Goal: Task Accomplishment & Management: Complete application form

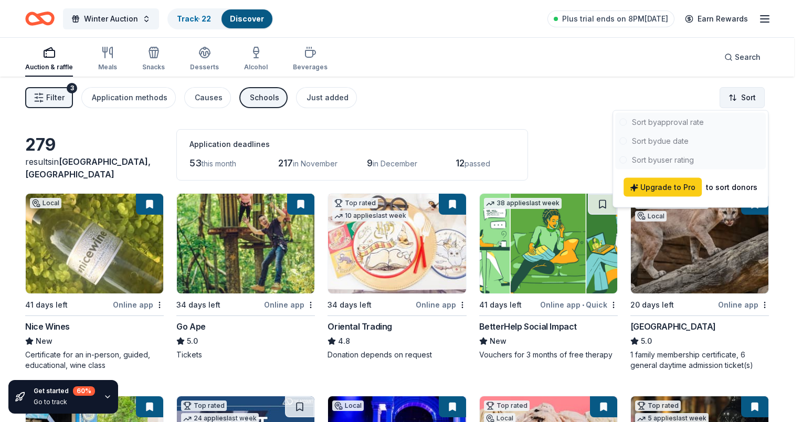
click at [745, 96] on html "Winter Auction Track · 22 Discover Plus trial ends on 8PM, 10/17 Earn Rewards A…" at bounding box center [401, 211] width 802 height 422
click at [670, 137] on div at bounding box center [690, 141] width 151 height 57
click at [652, 141] on div at bounding box center [690, 141] width 151 height 57
click at [538, 126] on html "Winter Auction Track · 22 Discover Plus trial ends on 8PM, 10/17 Earn Rewards A…" at bounding box center [401, 211] width 802 height 422
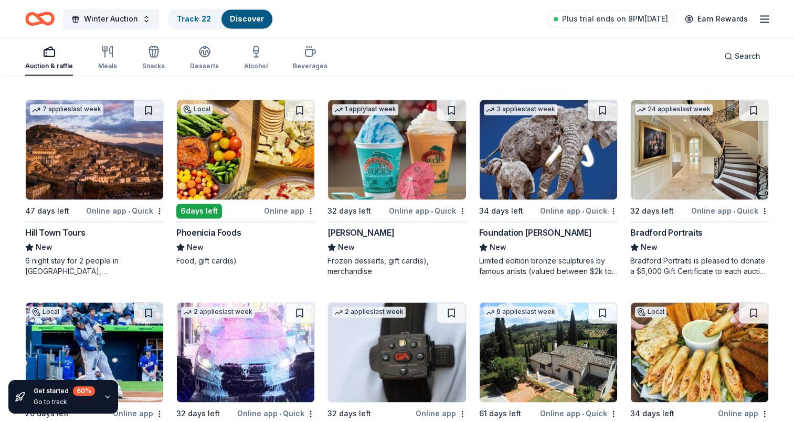
scroll to position [1455, 0]
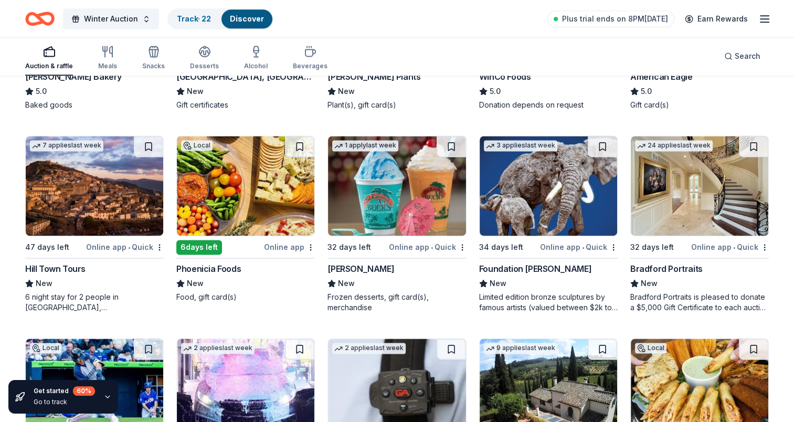
drag, startPoint x: 254, startPoint y: 190, endPoint x: 209, endPoint y: 267, distance: 88.6
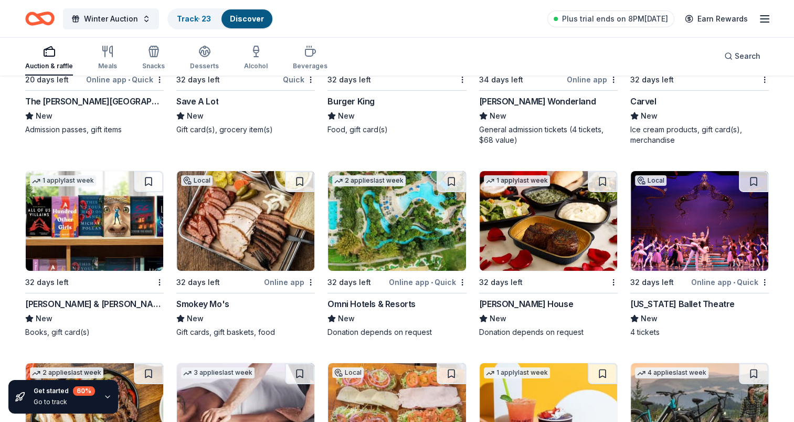
scroll to position [7545, 0]
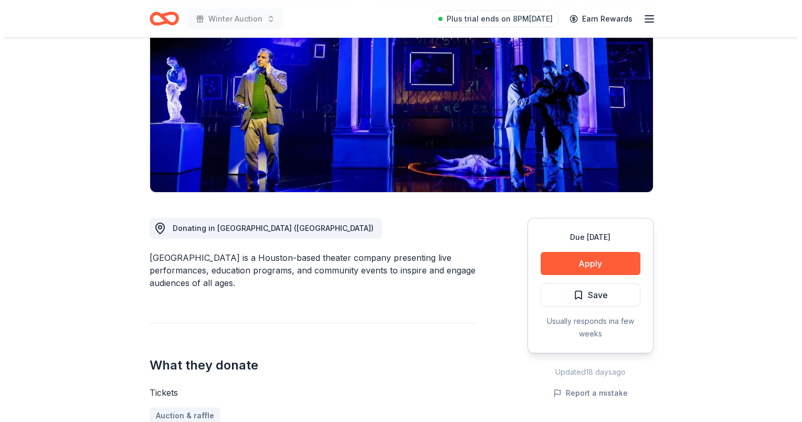
scroll to position [210, 0]
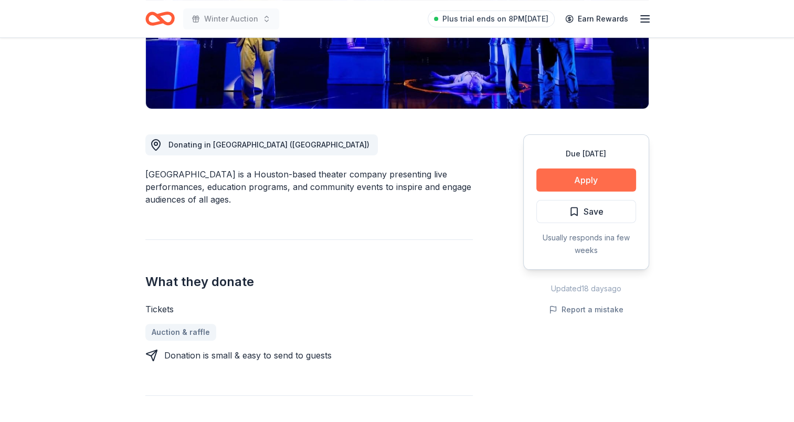
click at [584, 179] on button "Apply" at bounding box center [586, 179] width 100 height 23
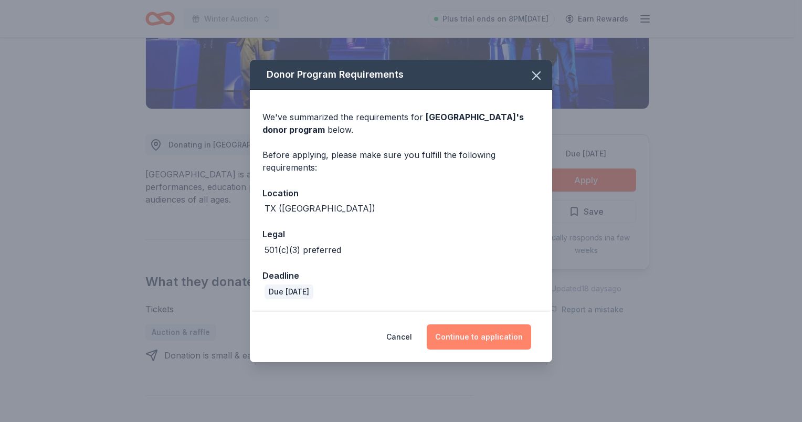
click at [480, 338] on button "Continue to application" at bounding box center [479, 336] width 104 height 25
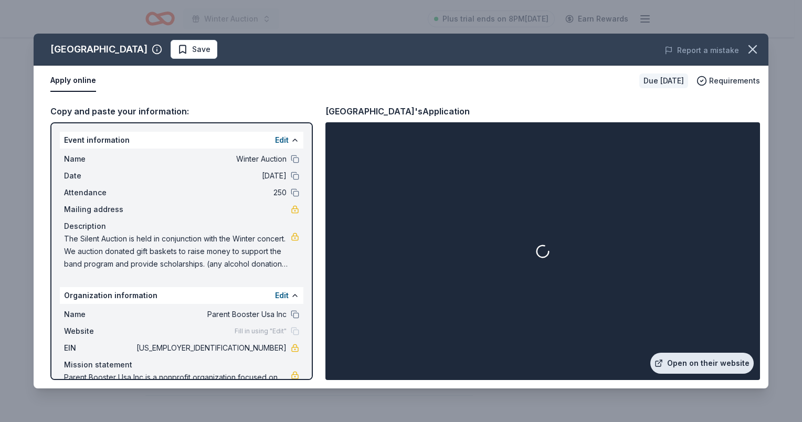
click at [683, 357] on link "Open on their website" at bounding box center [701, 363] width 103 height 21
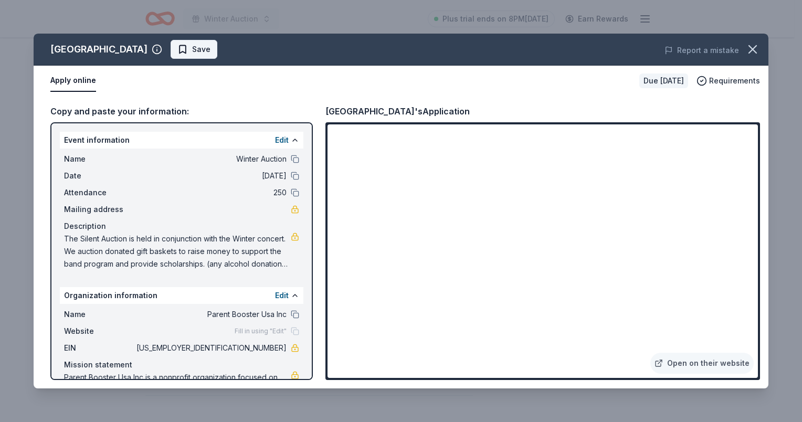
click at [177, 47] on span "Save" at bounding box center [193, 49] width 33 height 13
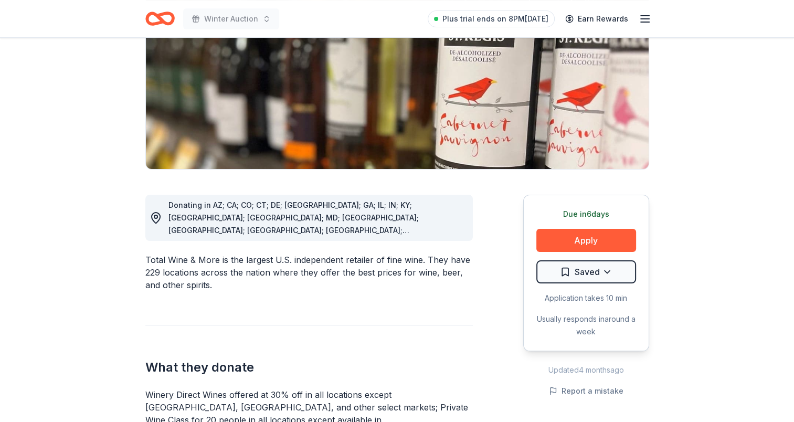
scroll to position [210, 0]
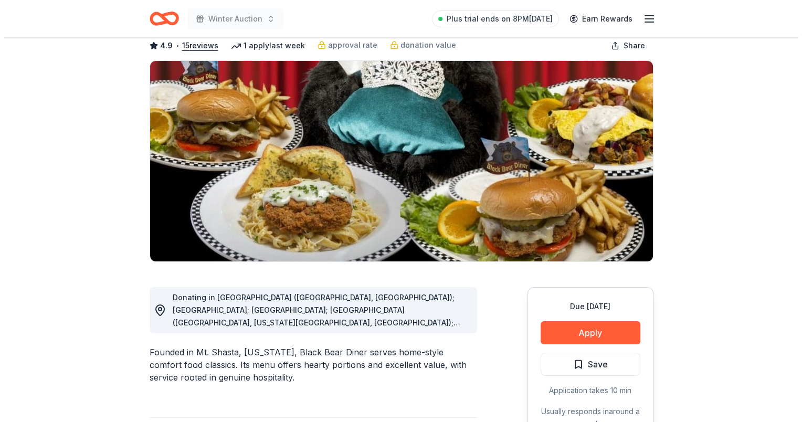
scroll to position [157, 0]
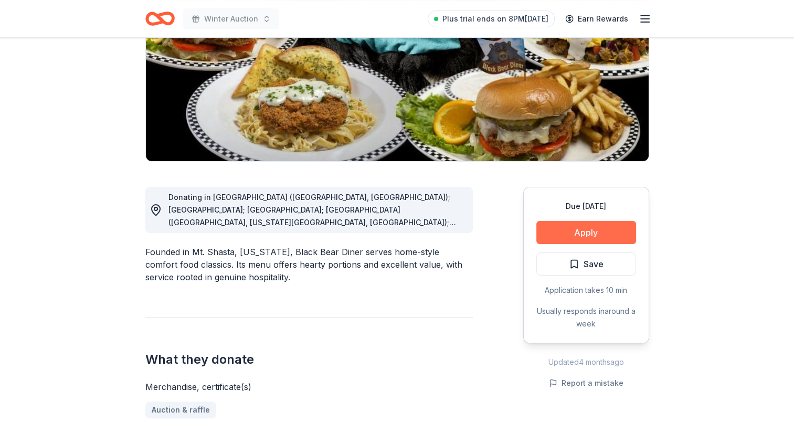
click at [594, 235] on button "Apply" at bounding box center [586, 232] width 100 height 23
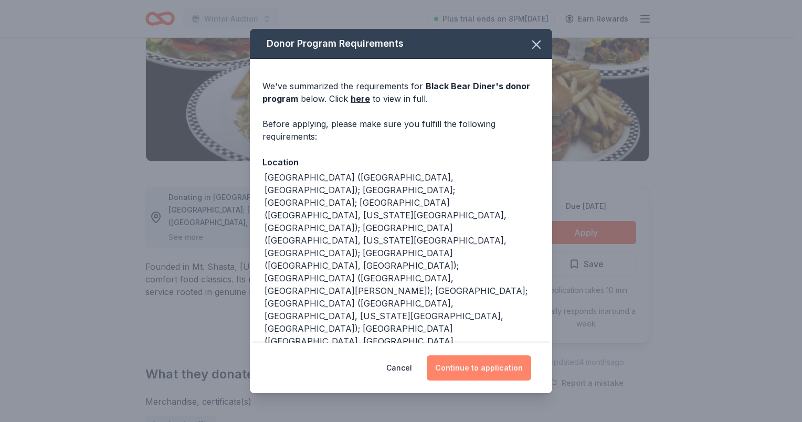
click at [470, 368] on button "Continue to application" at bounding box center [479, 367] width 104 height 25
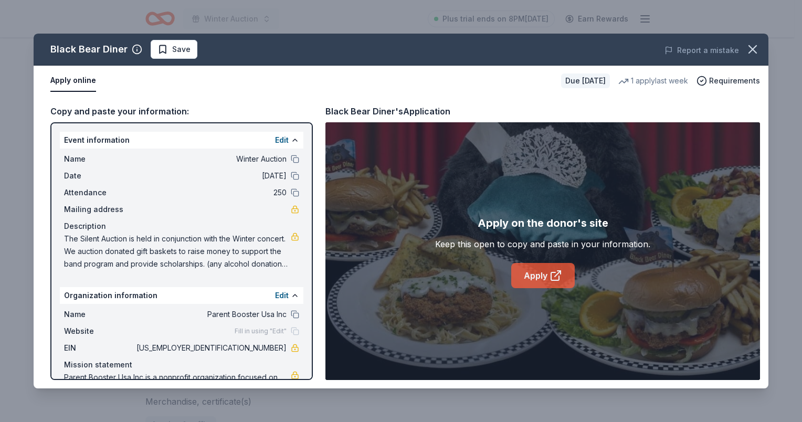
click at [545, 275] on link "Apply" at bounding box center [542, 275] width 63 height 25
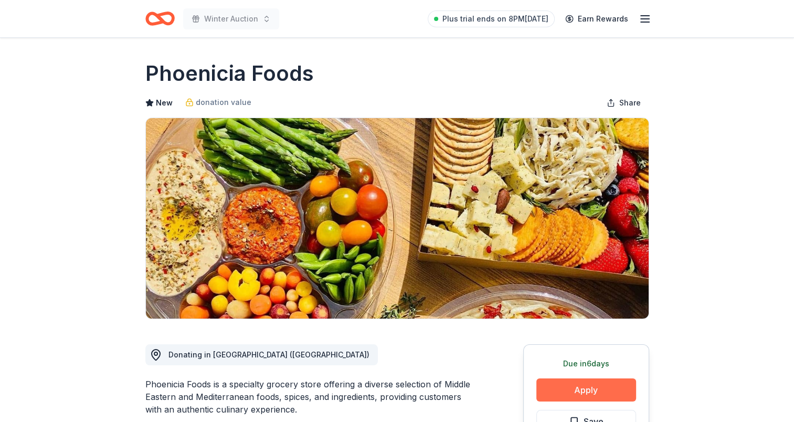
click at [587, 394] on button "Apply" at bounding box center [586, 389] width 100 height 23
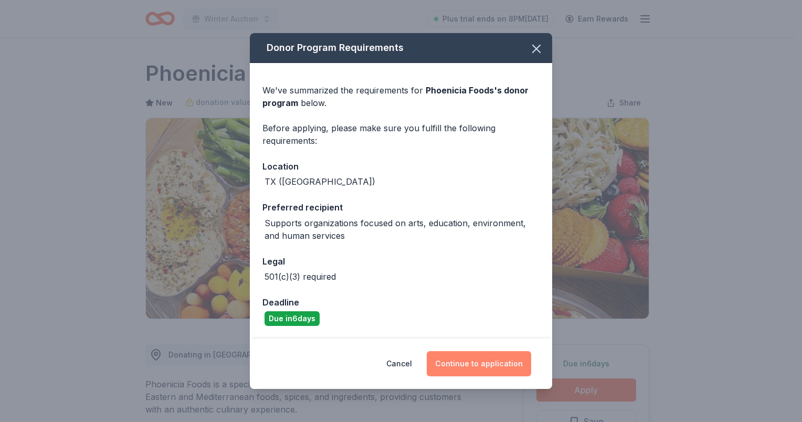
click at [488, 369] on button "Continue to application" at bounding box center [479, 363] width 104 height 25
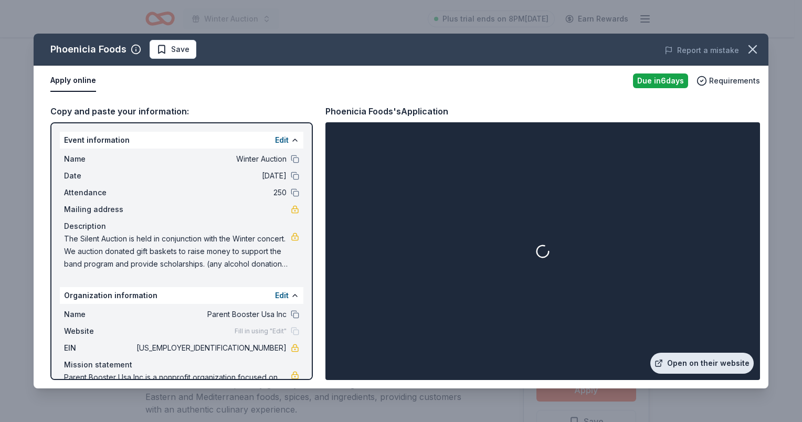
click at [688, 361] on link "Open on their website" at bounding box center [701, 363] width 103 height 21
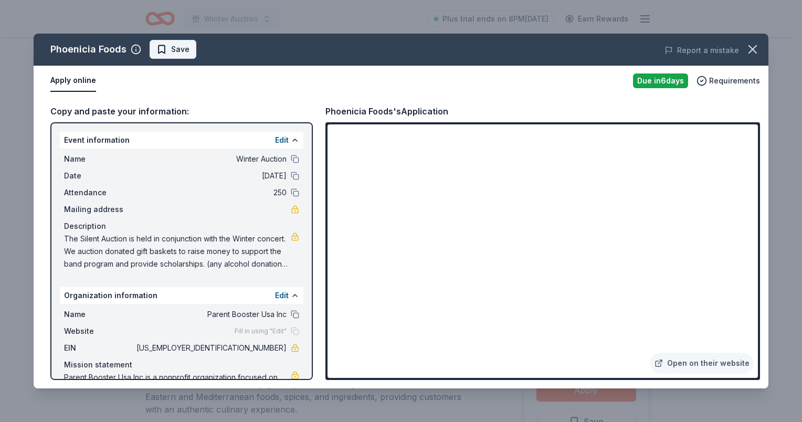
click at [164, 50] on span "Save" at bounding box center [172, 49] width 33 height 13
